Goal: Complete application form

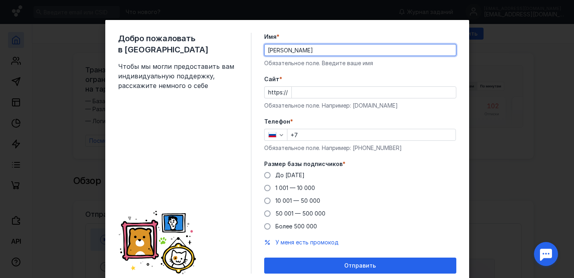
type input "[PERSON_NAME]"
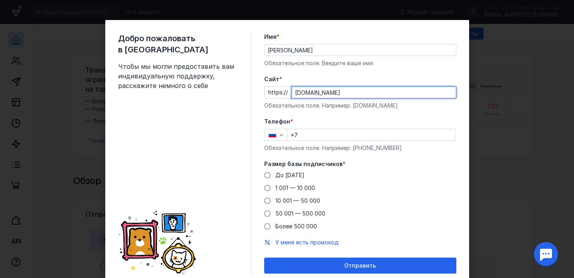
type input "[DOMAIN_NAME]"
click at [363, 136] on input "+7" at bounding box center [372, 134] width 168 height 11
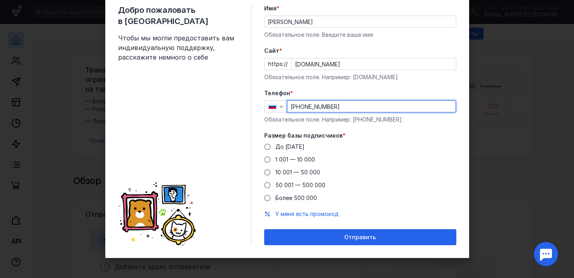
scroll to position [28, 0]
type input "[PHONE_NUMBER]"
click at [270, 159] on span at bounding box center [267, 160] width 6 height 6
click at [0, 0] on input "1 001 — 10 000" at bounding box center [0, 0] width 0 height 0
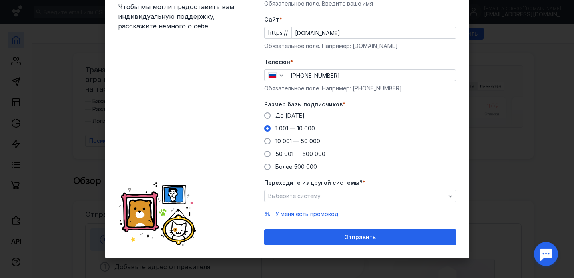
scroll to position [60, 0]
click at [334, 193] on div "Выберите систему" at bounding box center [360, 196] width 192 height 12
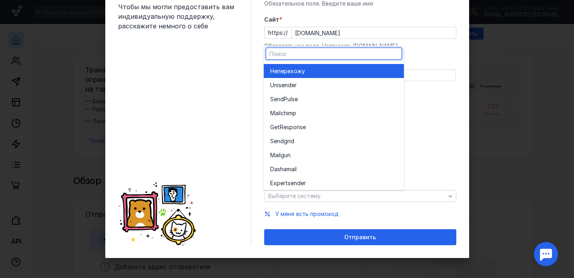
click at [330, 73] on div "Не перехожу" at bounding box center [333, 71] width 127 height 8
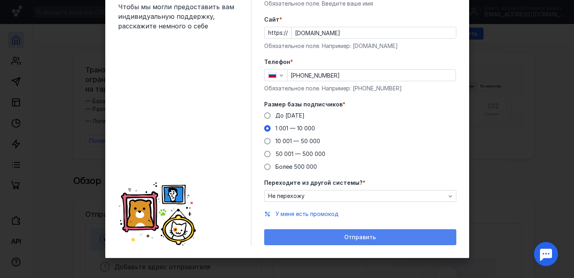
click at [327, 238] on div "Отправить" at bounding box center [360, 237] width 184 height 7
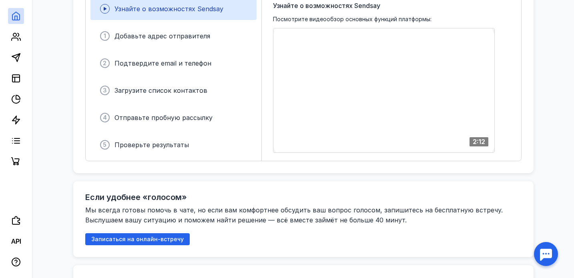
scroll to position [211, 0]
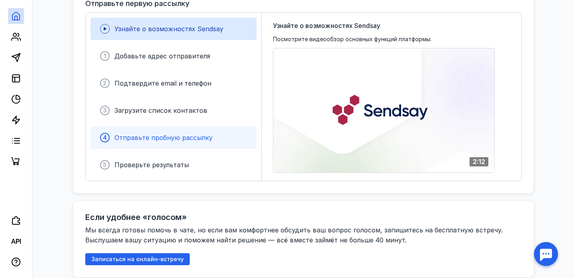
click at [204, 139] on div "4 Отправьте пробную рассылку" at bounding box center [174, 138] width 166 height 22
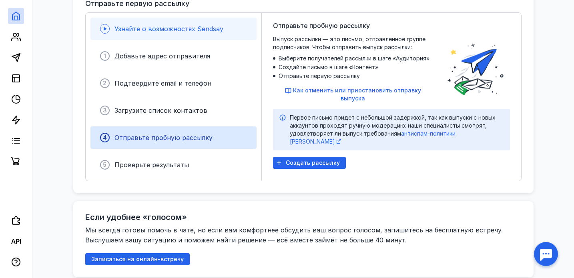
click at [195, 18] on div "Узнайте о возможностях Sendsay" at bounding box center [174, 29] width 166 height 22
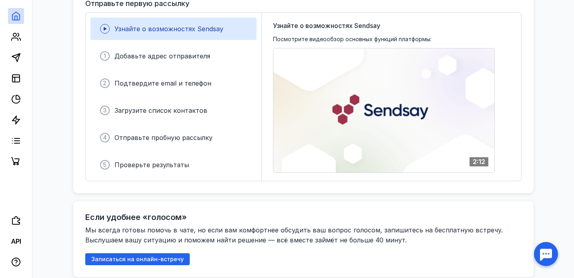
click at [364, 206] on div "Если удобнее «голосом» Мы всегда готовы помочь в чате, но если вам комфортнее о…" at bounding box center [303, 239] width 461 height 76
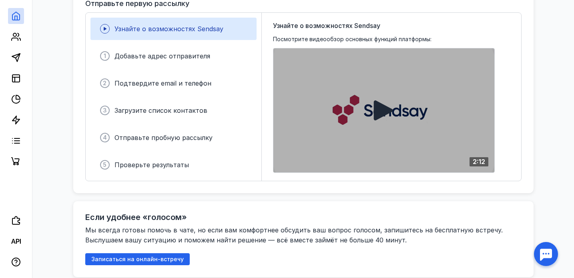
click at [385, 101] on icon at bounding box center [384, 110] width 21 height 21
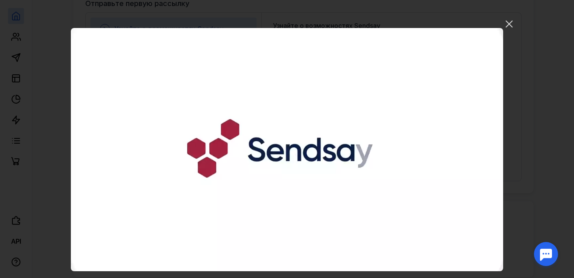
click at [383, 186] on video "Ваш браузер не поддерживает воспроизведение видео. Пожалуйста, обновите ваш бра…" at bounding box center [287, 149] width 432 height 243
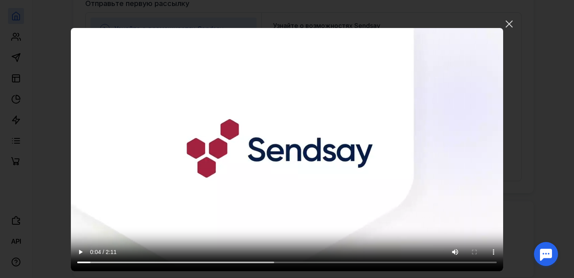
click at [323, 133] on video "Ваш браузер не поддерживает воспроизведение видео. Пожалуйста, обновите ваш бра…" at bounding box center [287, 149] width 432 height 243
